Goal: Navigation & Orientation: Find specific page/section

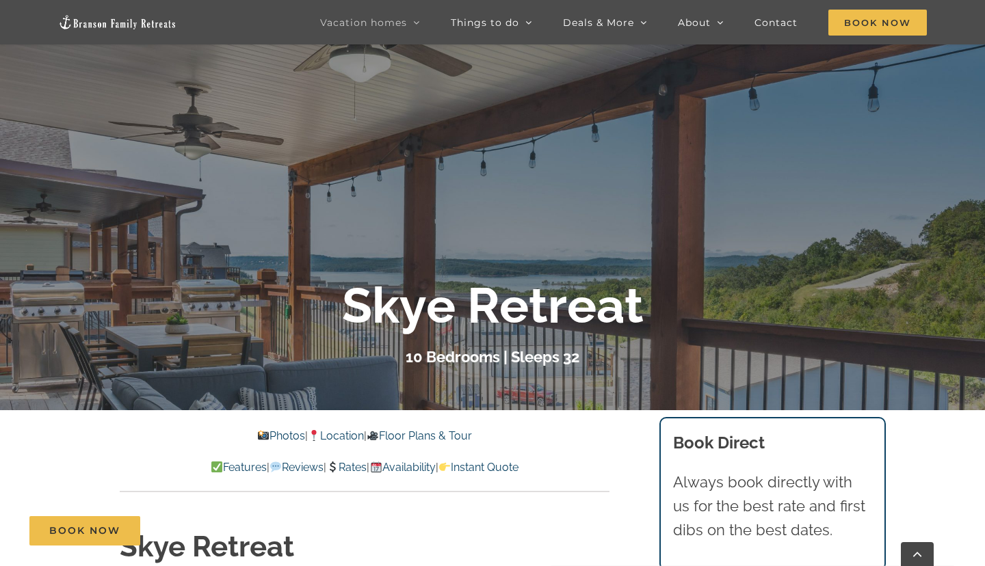
scroll to position [222, 0]
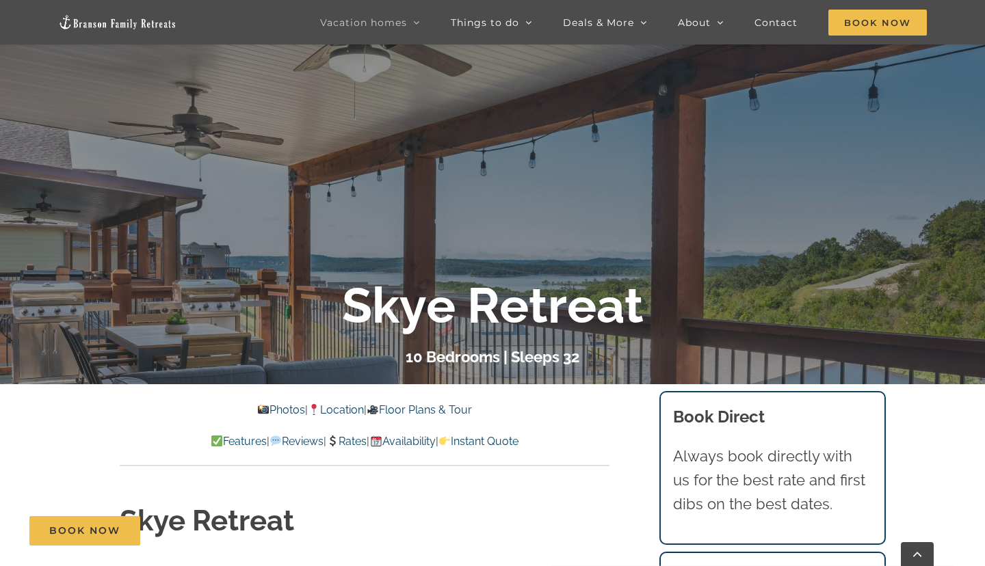
click at [274, 406] on link "Photos" at bounding box center [281, 410] width 48 height 13
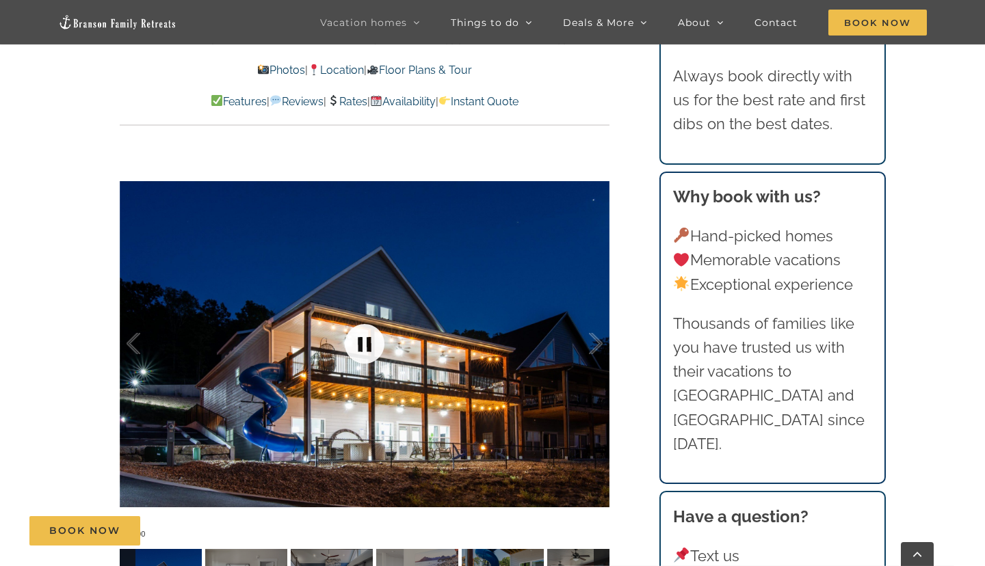
scroll to position [1018, 0]
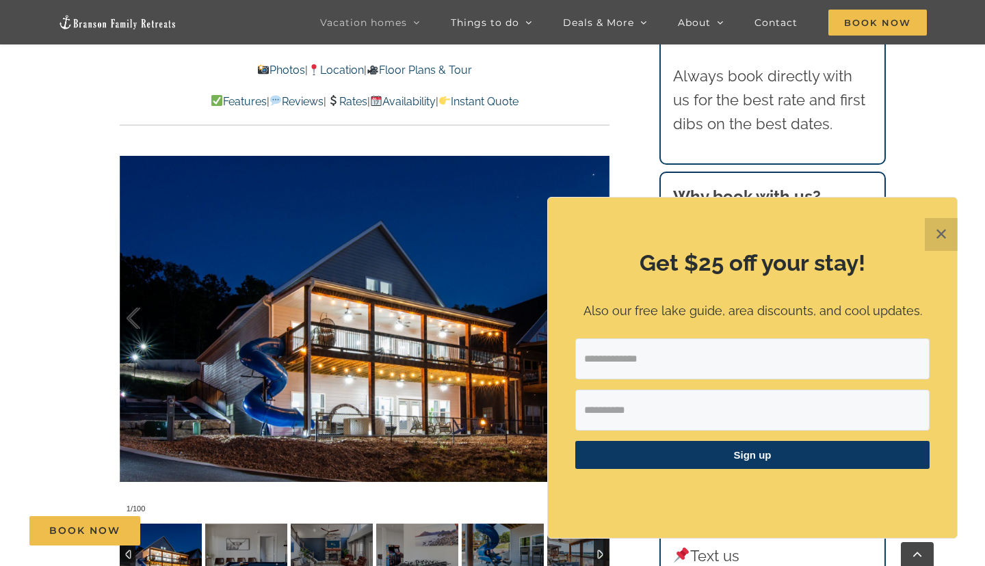
click at [597, 315] on p "Also our free lake guide, area discounts, and cool updates." at bounding box center [752, 312] width 354 height 20
click at [948, 230] on button "✕" at bounding box center [941, 234] width 33 height 33
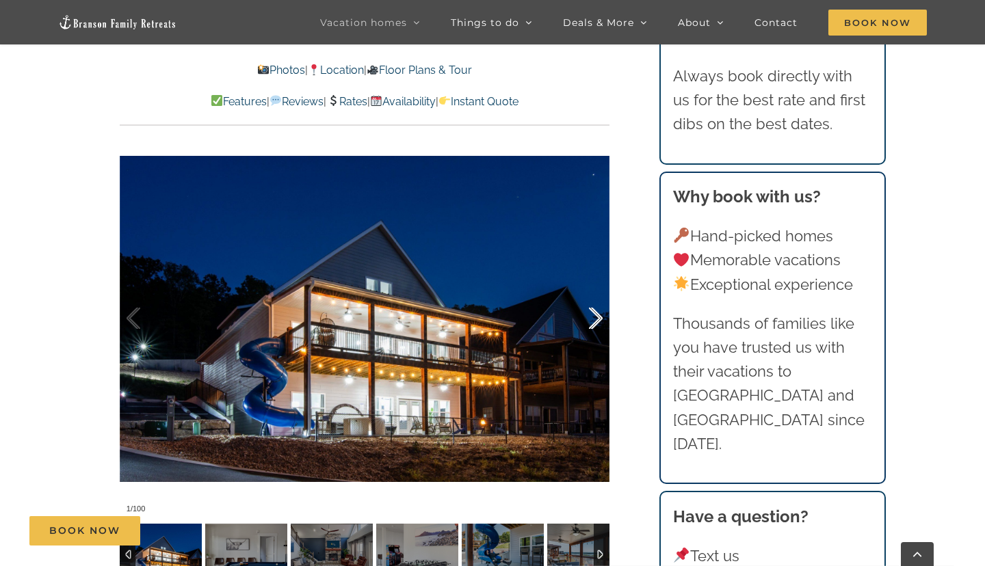
click at [592, 319] on div at bounding box center [581, 318] width 42 height 85
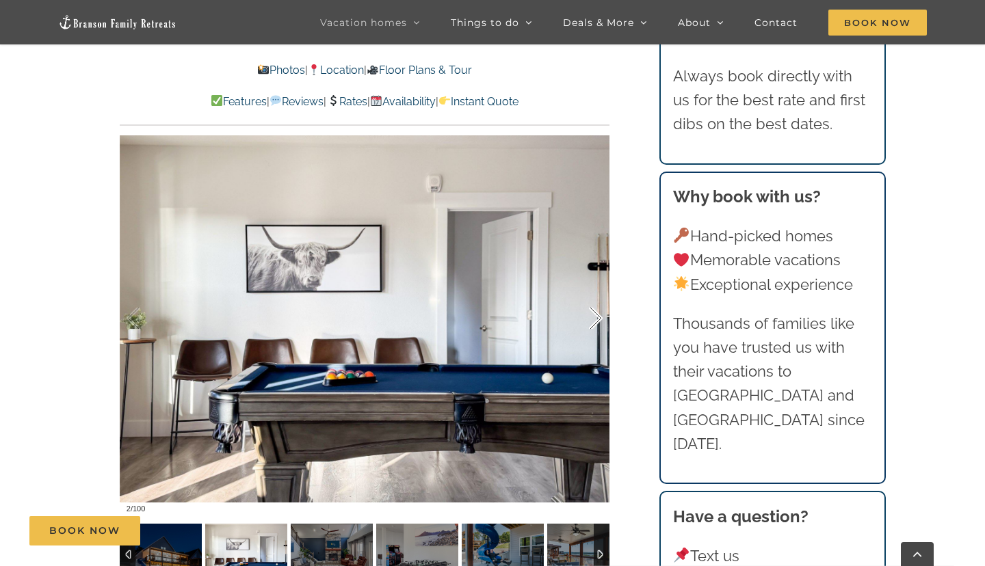
click at [592, 319] on div at bounding box center [581, 318] width 42 height 85
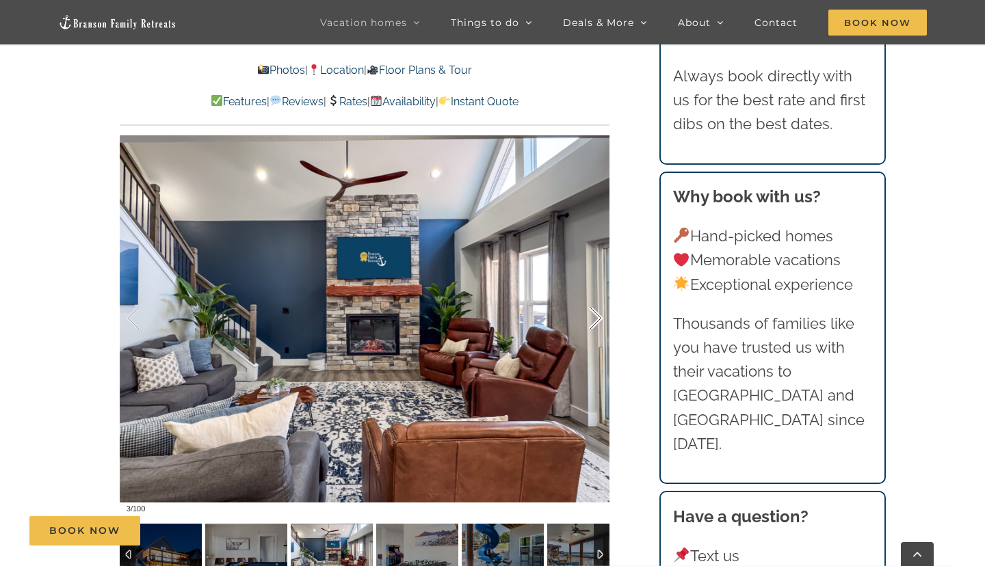
click at [592, 319] on div at bounding box center [581, 318] width 42 height 85
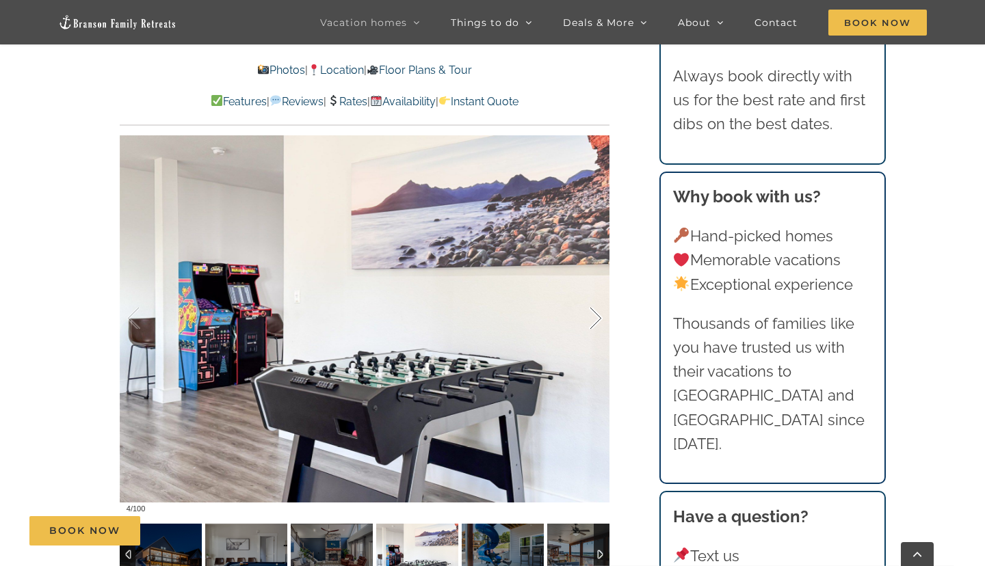
click at [592, 319] on div at bounding box center [581, 318] width 42 height 85
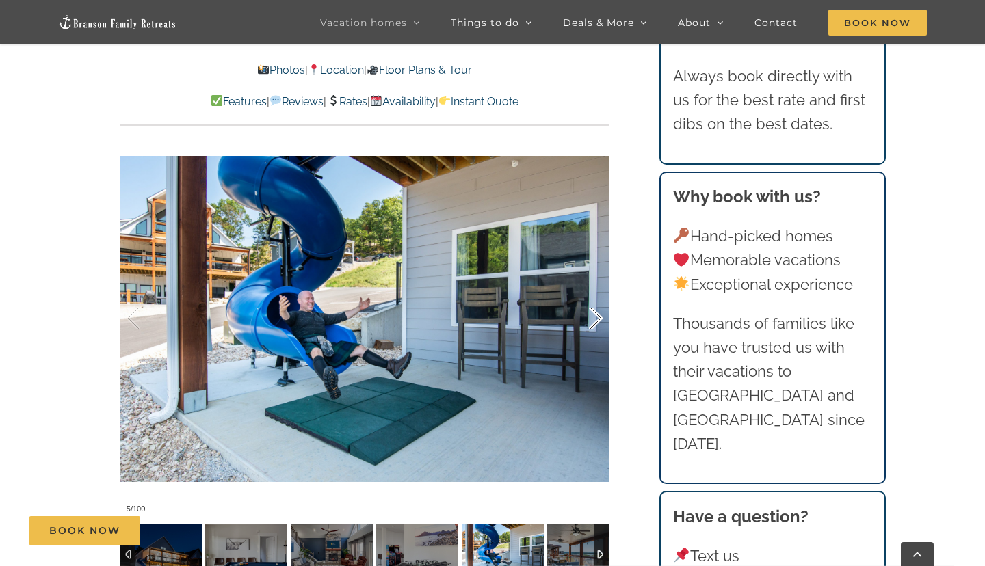
click at [592, 319] on div at bounding box center [581, 318] width 42 height 85
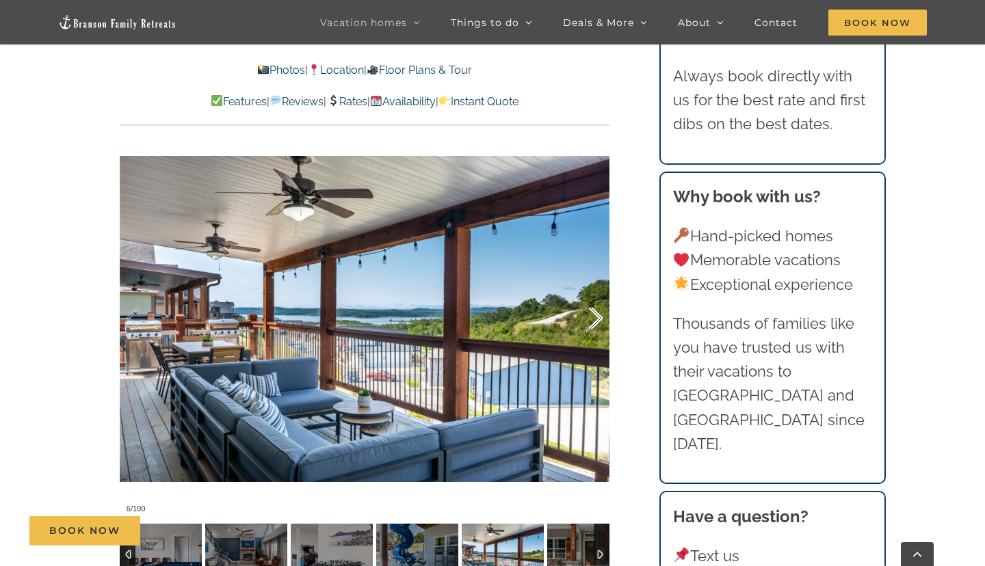
click at [592, 319] on div at bounding box center [581, 318] width 42 height 85
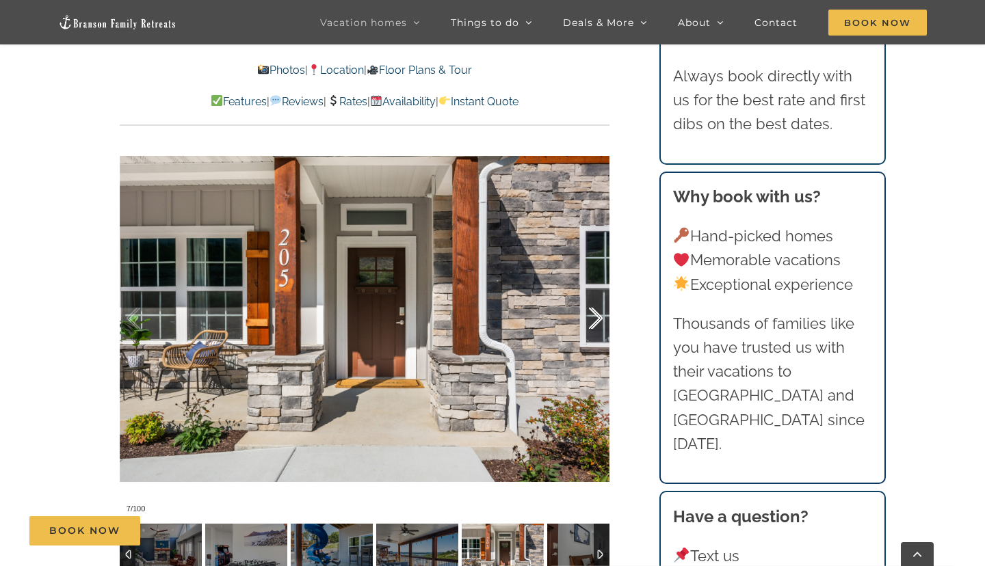
click at [592, 319] on div at bounding box center [581, 318] width 42 height 85
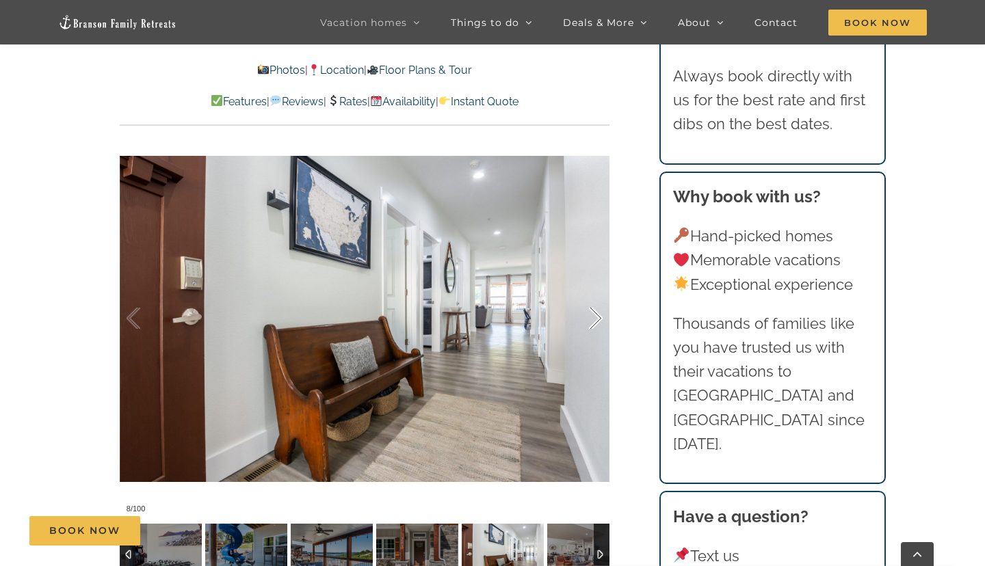
click at [592, 319] on div at bounding box center [581, 318] width 42 height 85
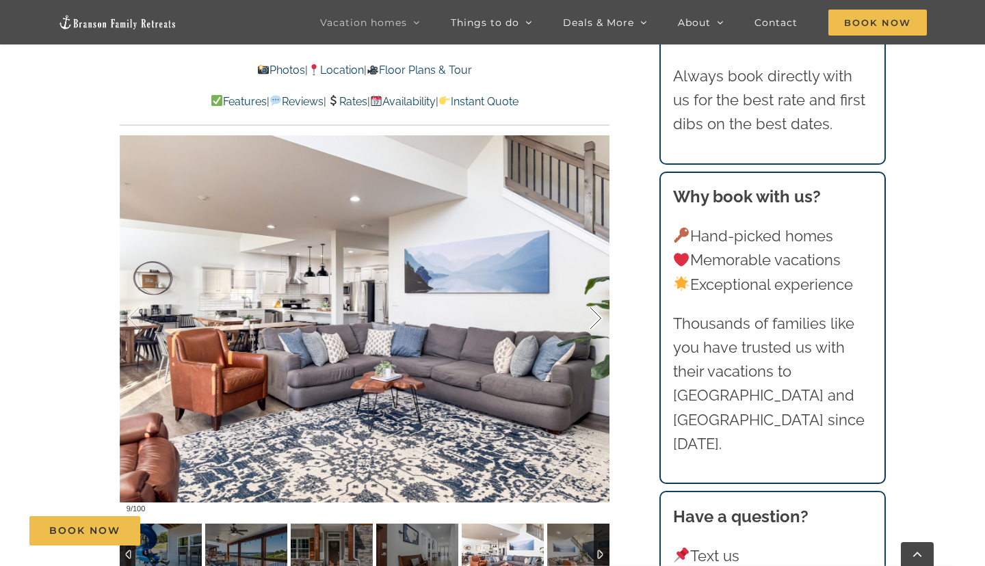
click at [592, 319] on div at bounding box center [581, 318] width 42 height 85
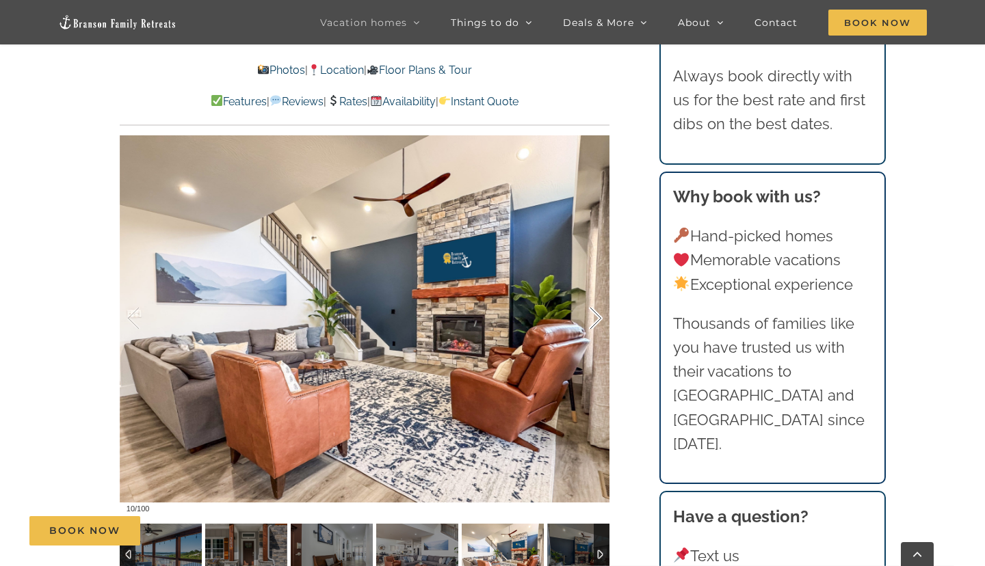
click at [592, 319] on div at bounding box center [581, 318] width 42 height 85
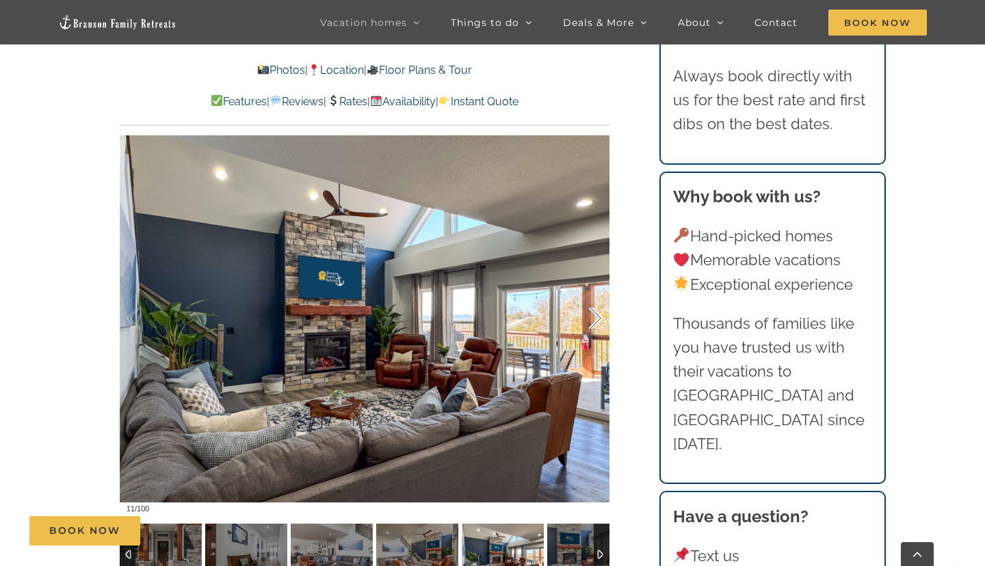
click at [592, 319] on div at bounding box center [581, 318] width 42 height 85
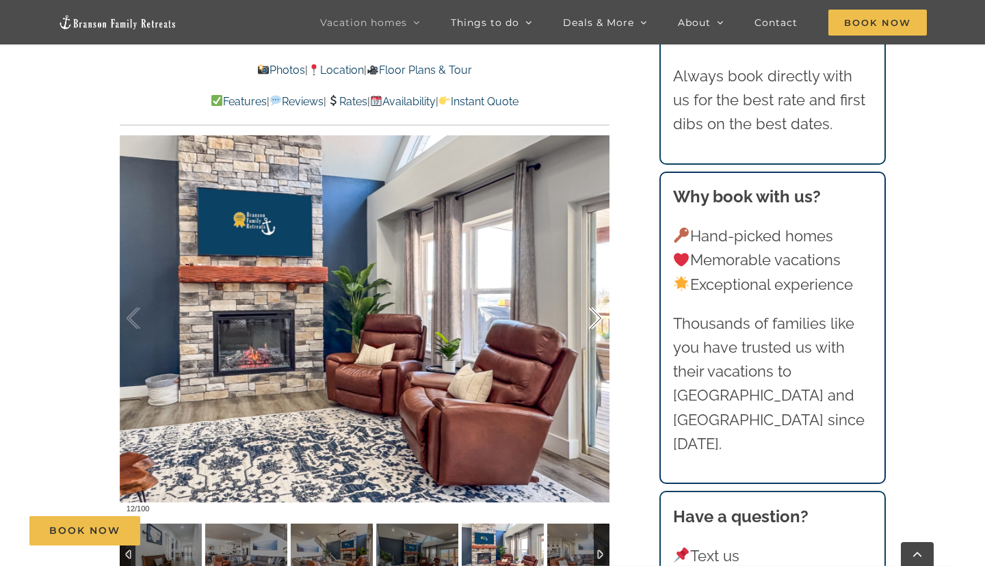
click at [592, 319] on div at bounding box center [581, 318] width 42 height 85
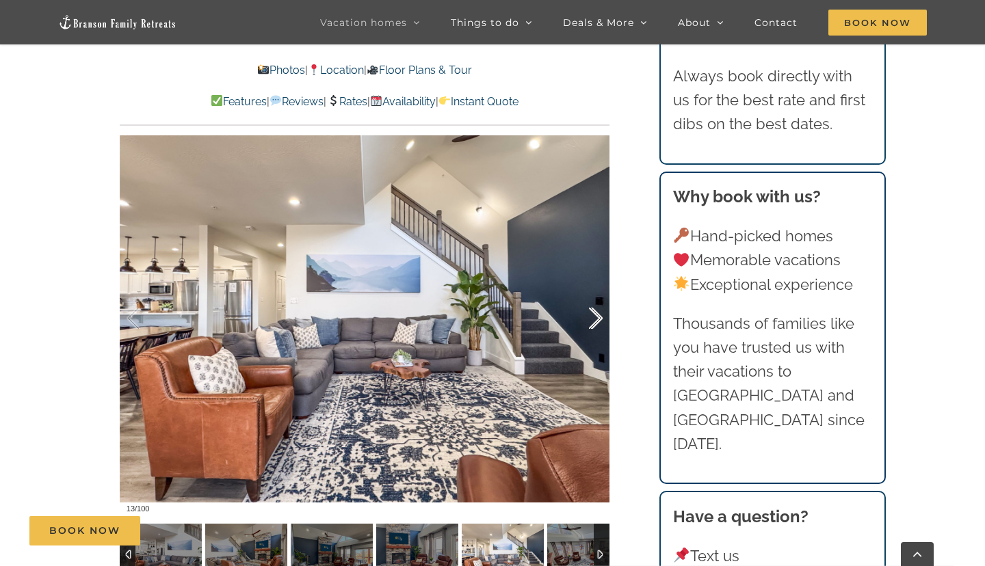
click at [592, 319] on div at bounding box center [581, 318] width 42 height 85
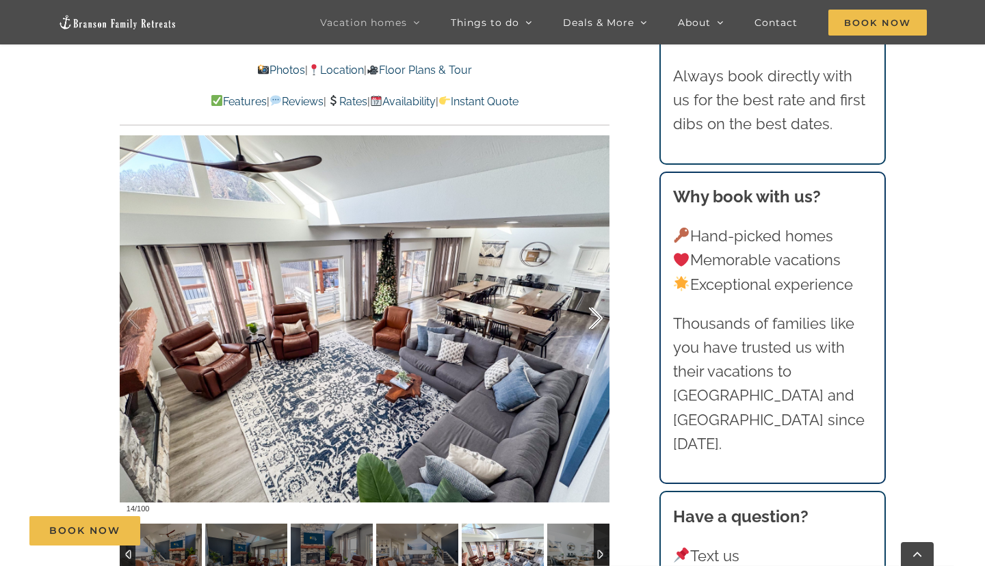
click at [592, 319] on div at bounding box center [581, 318] width 42 height 85
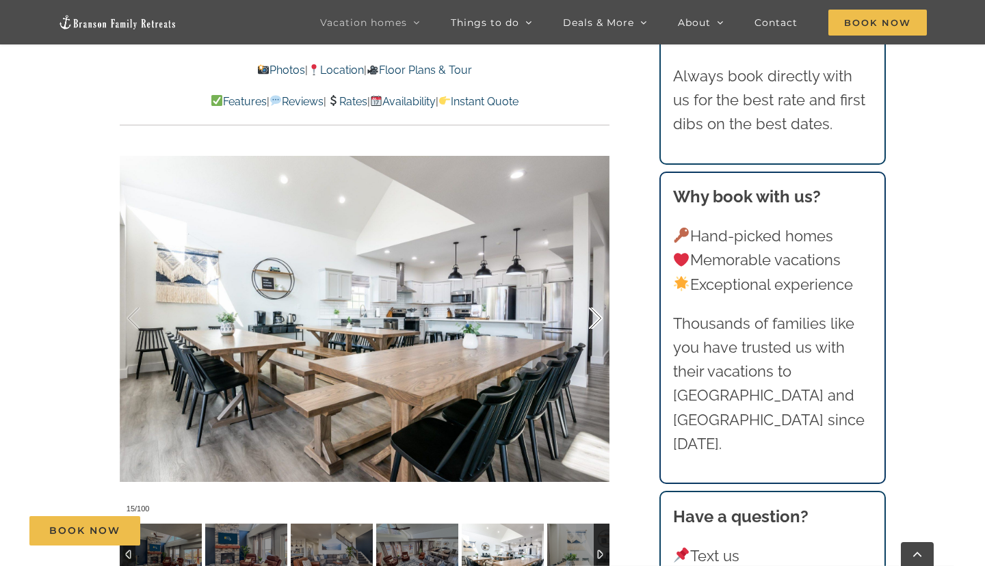
click at [592, 319] on div at bounding box center [581, 318] width 42 height 85
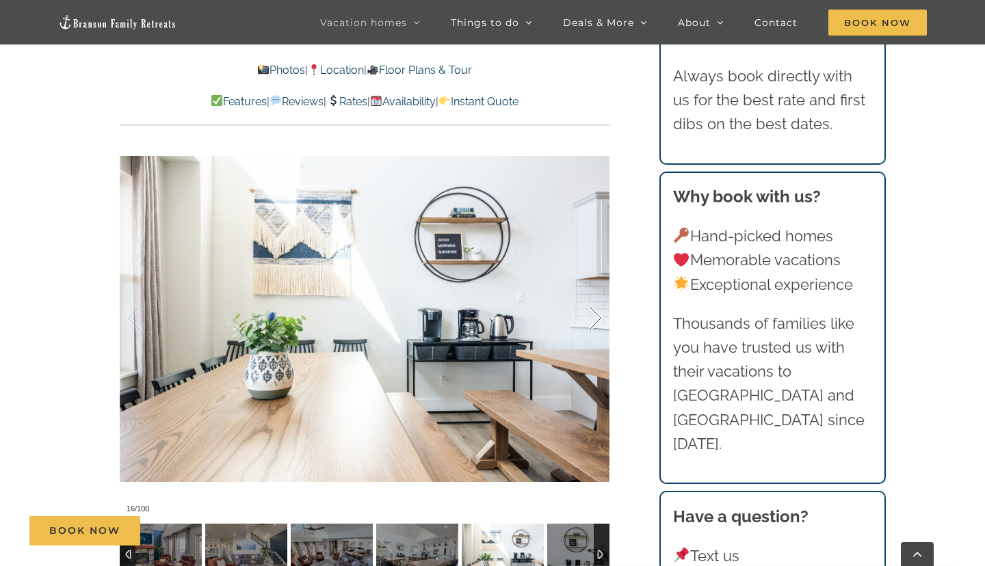
click at [592, 319] on div at bounding box center [581, 318] width 42 height 85
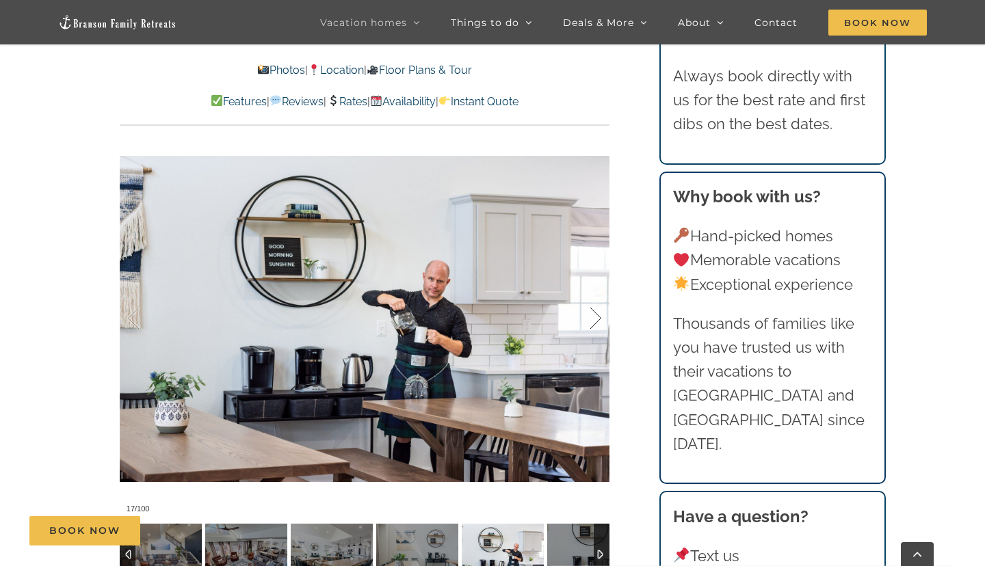
click at [592, 319] on div at bounding box center [581, 318] width 42 height 85
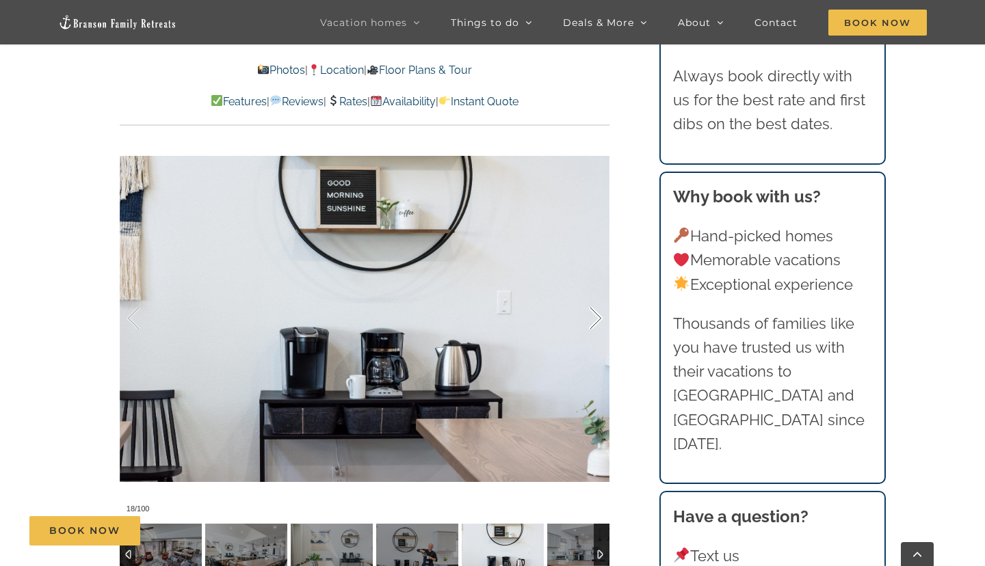
click at [592, 319] on div at bounding box center [581, 318] width 42 height 85
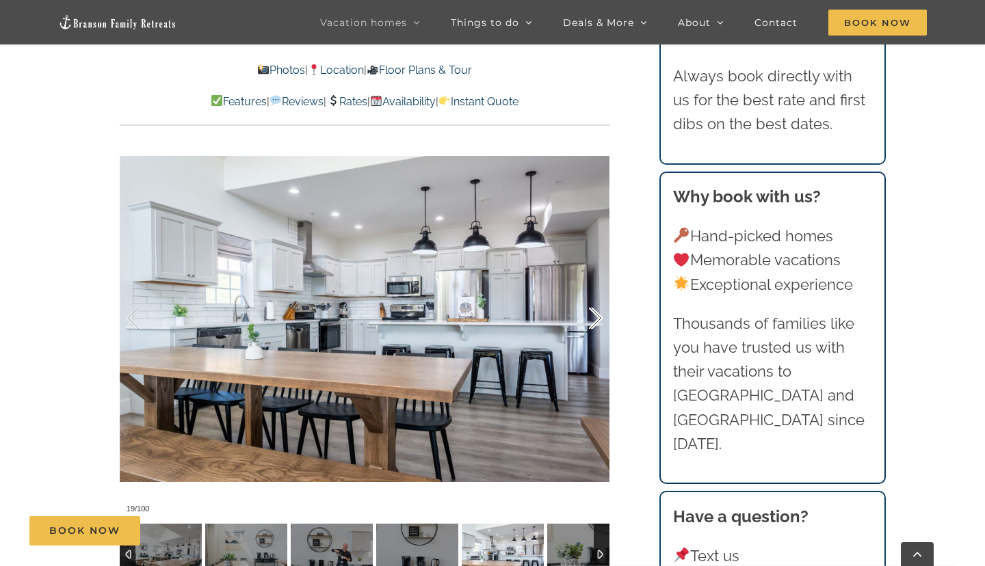
click at [592, 319] on div at bounding box center [581, 318] width 42 height 85
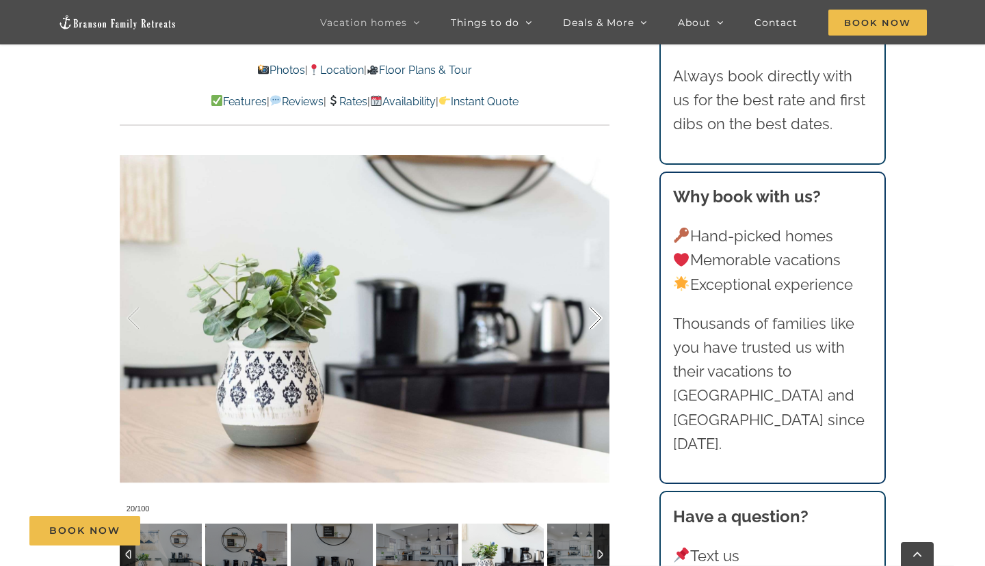
click at [592, 319] on div at bounding box center [581, 318] width 42 height 85
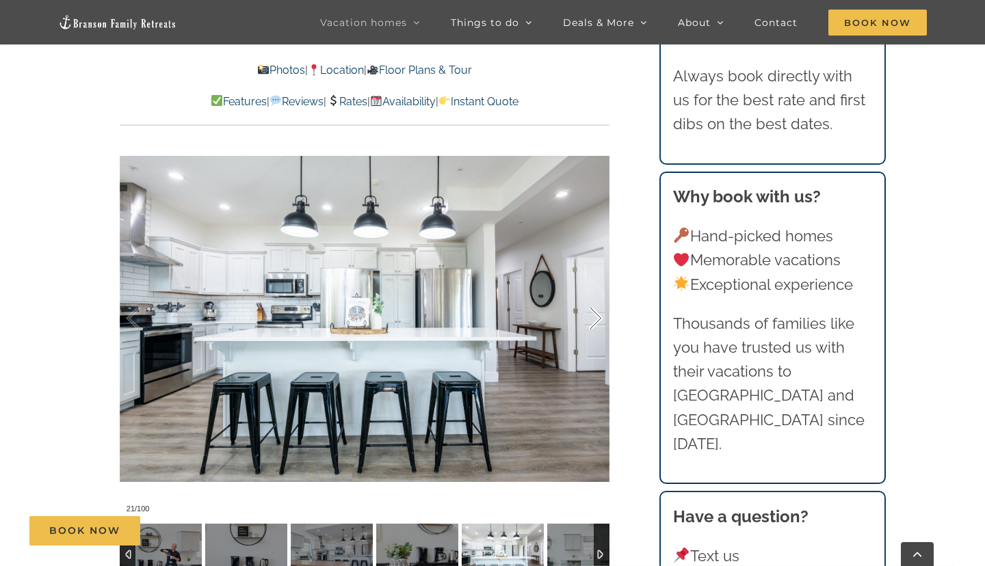
click at [592, 319] on div at bounding box center [581, 318] width 42 height 85
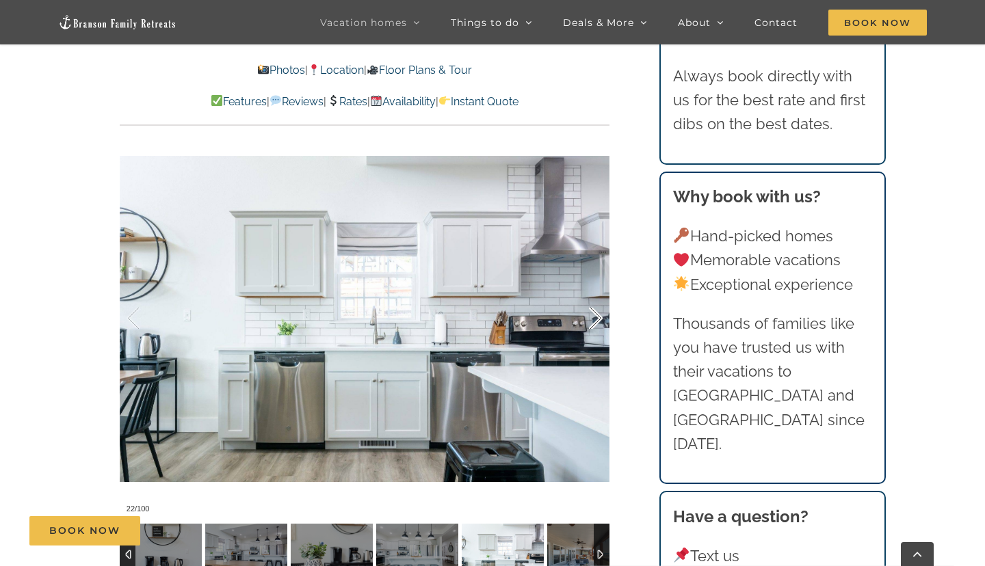
click at [592, 319] on div at bounding box center [581, 318] width 42 height 85
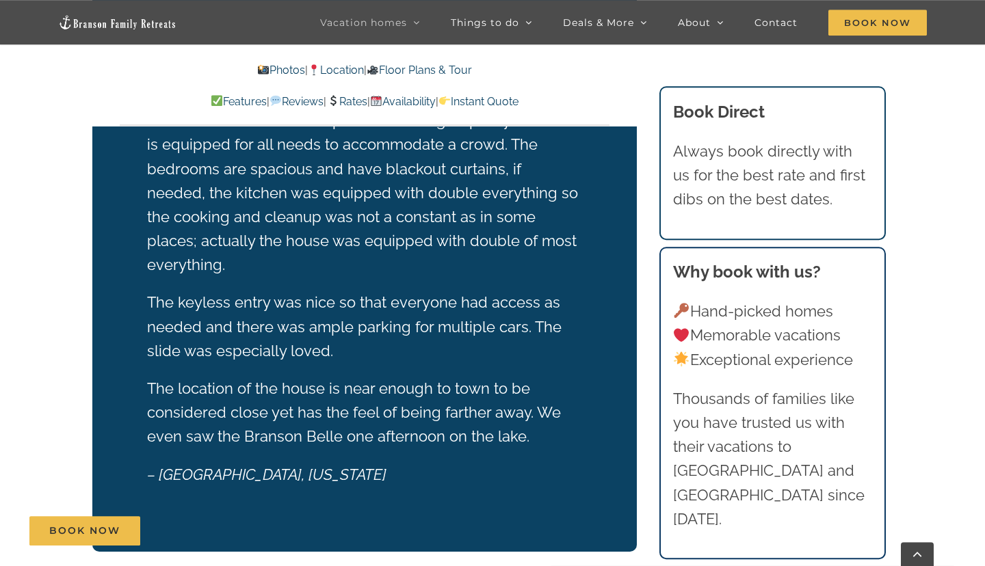
scroll to position [2643, 0]
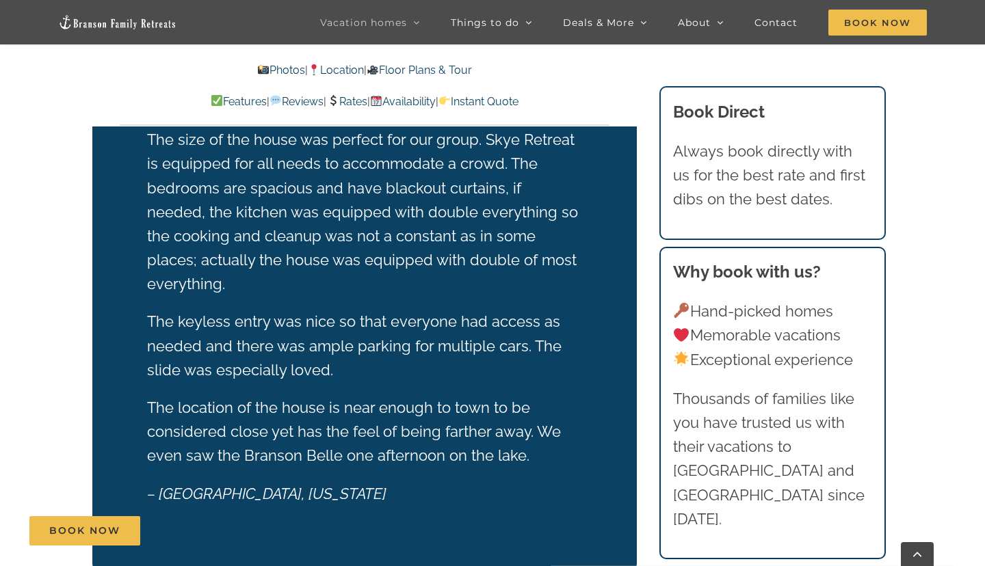
scroll to position [222, 0]
